Goal: Information Seeking & Learning: Understand process/instructions

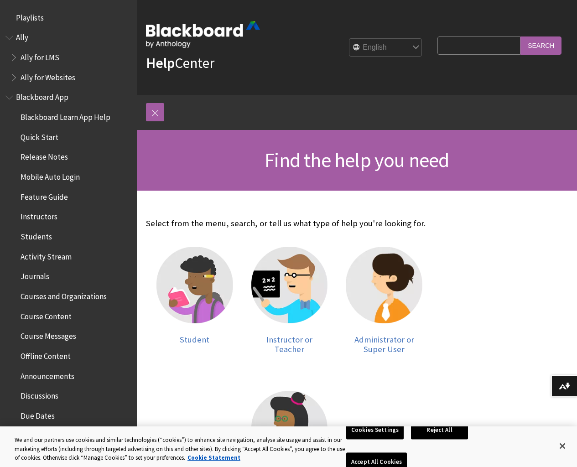
click at [74, 296] on span "Courses and Organizations" at bounding box center [64, 295] width 86 height 12
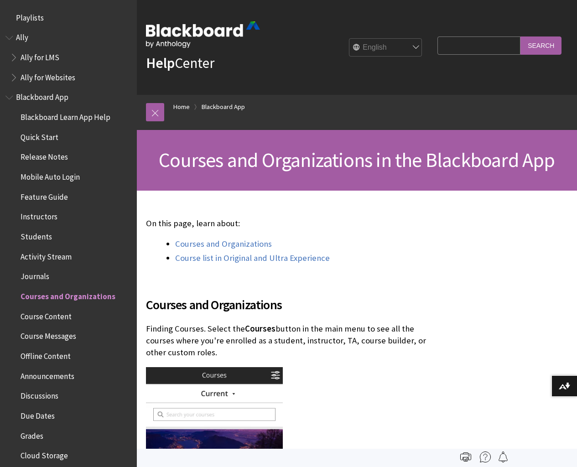
scroll to position [275, 0]
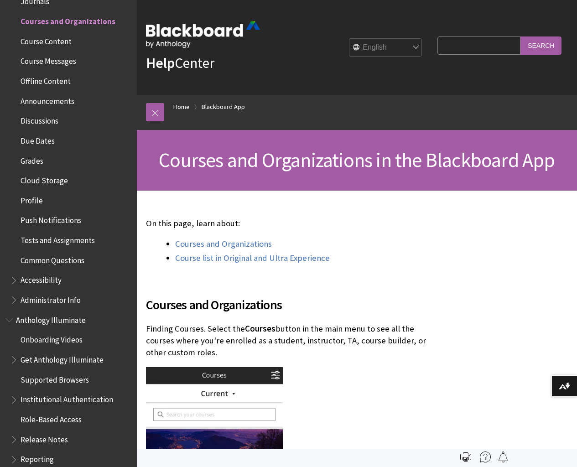
click at [12, 300] on span "Book outline for Blackboard App Help" at bounding box center [15, 297] width 10 height 11
click at [42, 320] on span "Get Started" at bounding box center [44, 319] width 39 height 12
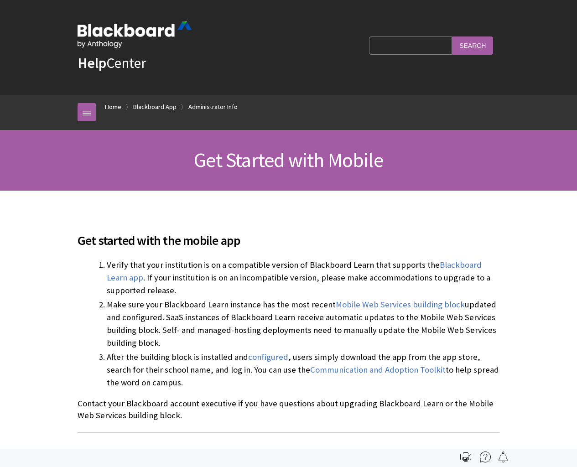
scroll to position [574, 0]
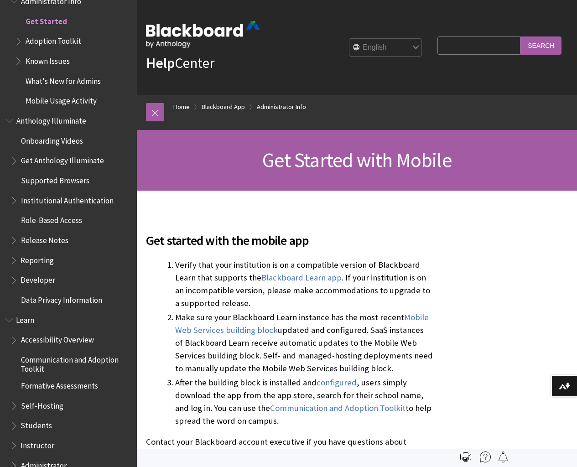
click at [15, 444] on span "Book outline for Blackboard Learn Help" at bounding box center [15, 443] width 10 height 11
click at [45, 463] on span "A Quick Start" at bounding box center [46, 464] width 43 height 12
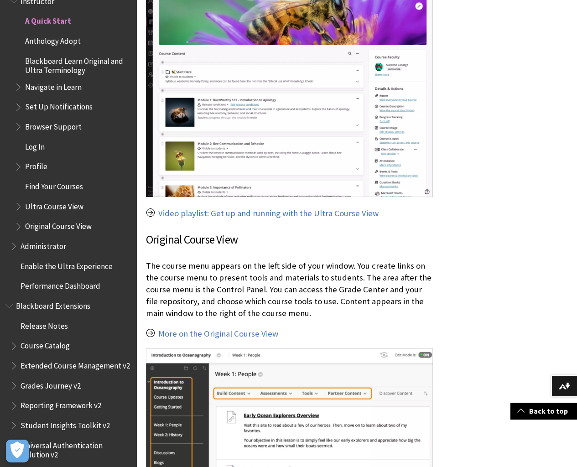
scroll to position [1402, 0]
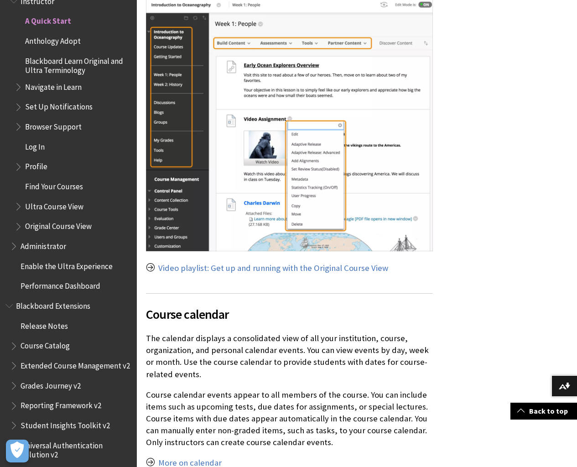
click at [177, 165] on img at bounding box center [289, 124] width 287 height 253
click at [171, 179] on img at bounding box center [289, 124] width 287 height 253
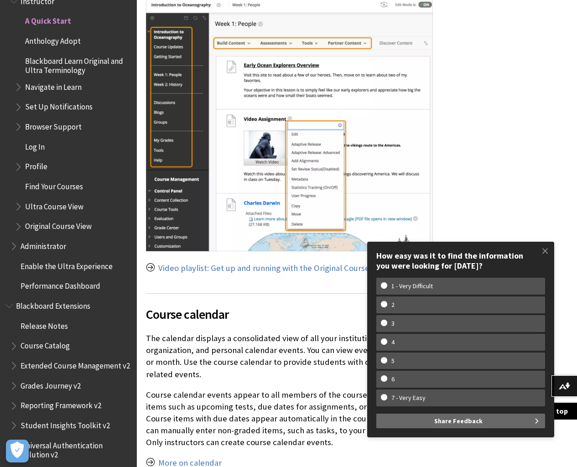
click at [172, 188] on img at bounding box center [289, 124] width 287 height 253
click at [170, 197] on img at bounding box center [289, 124] width 287 height 253
click at [167, 206] on img at bounding box center [289, 124] width 287 height 253
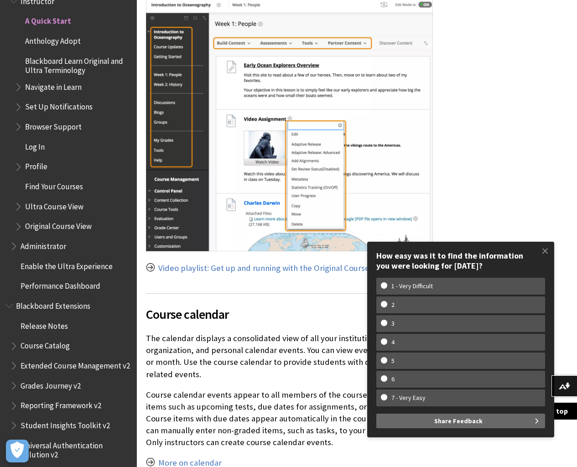
click at [167, 206] on img at bounding box center [289, 124] width 287 height 253
click at [167, 215] on img at bounding box center [289, 124] width 287 height 253
click at [167, 225] on img at bounding box center [289, 124] width 287 height 253
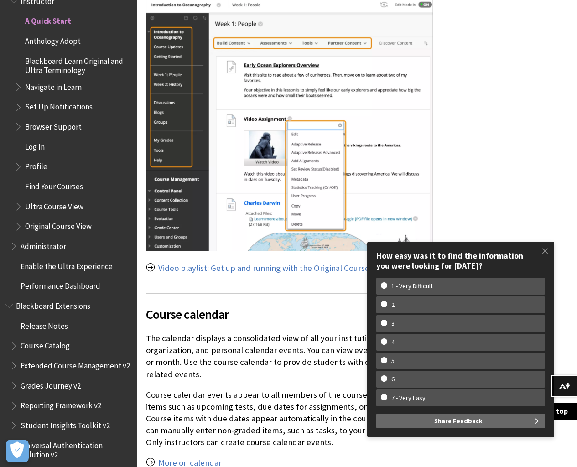
click at [167, 233] on img at bounding box center [289, 124] width 287 height 253
click at [45, 345] on span "Course Catalog" at bounding box center [45, 345] width 49 height 12
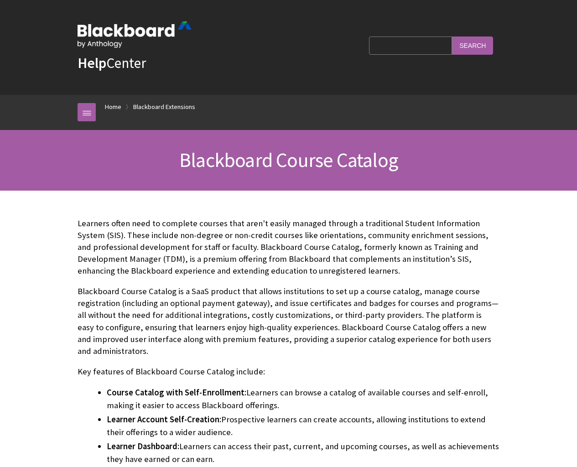
scroll to position [841, 0]
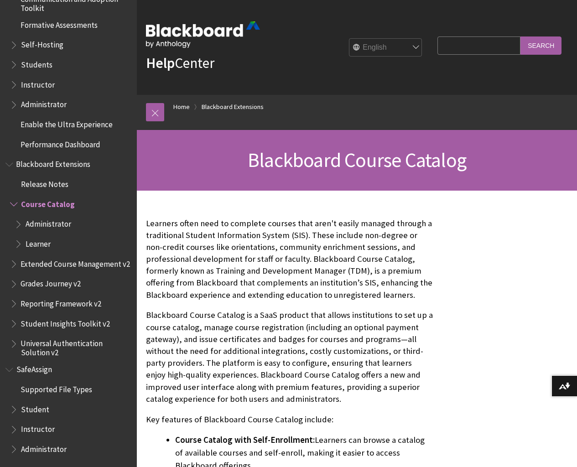
click at [42, 428] on span "Instructor" at bounding box center [38, 428] width 34 height 12
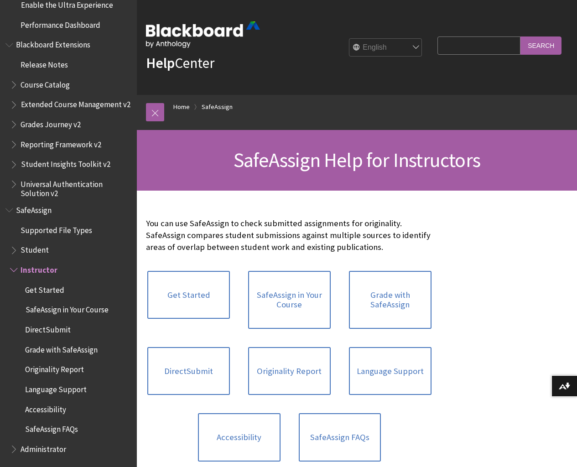
scroll to position [350, 0]
